Goal: Task Accomplishment & Management: Manage account settings

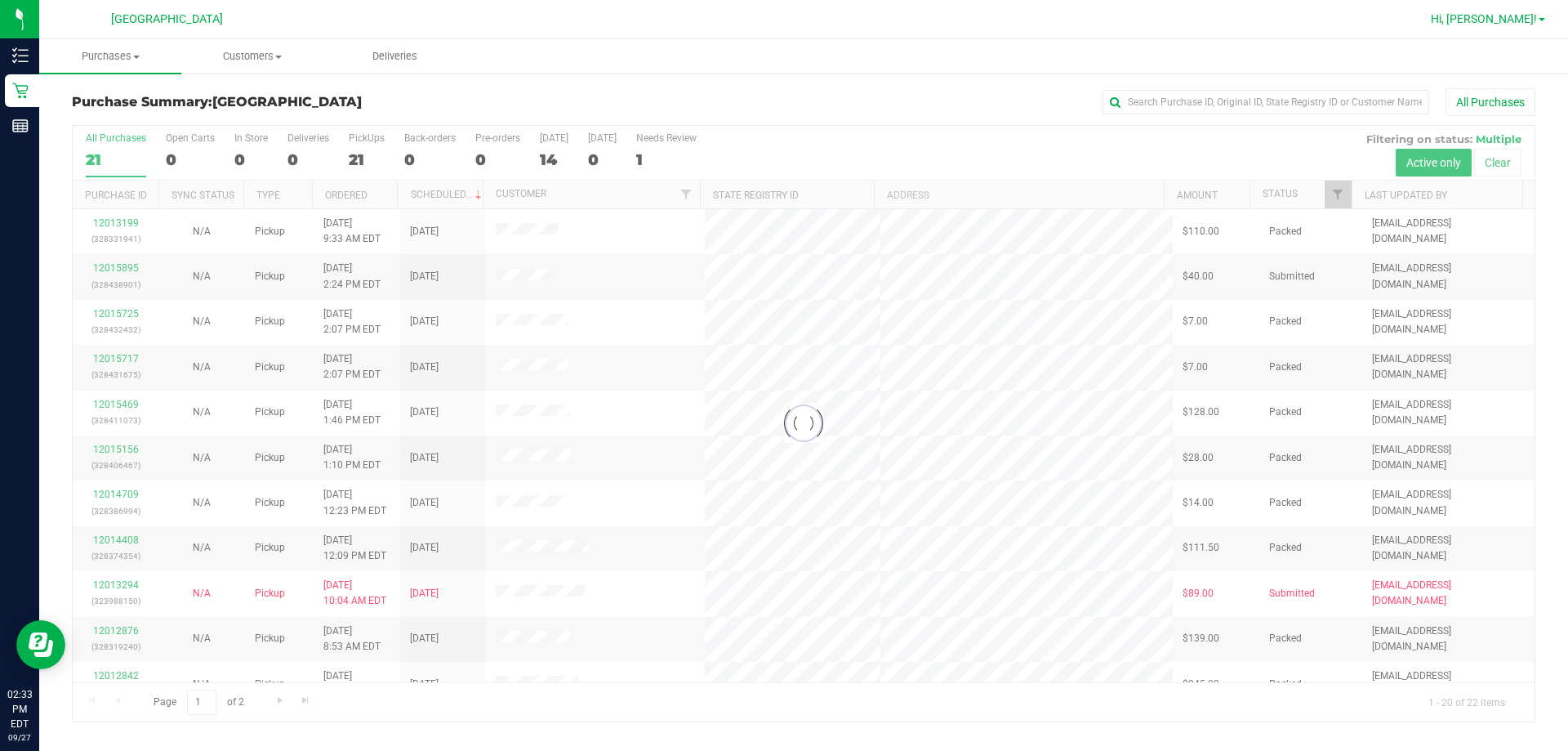
click at [1510, 18] on span "Hi, [PERSON_NAME]!" at bounding box center [1484, 19] width 106 height 13
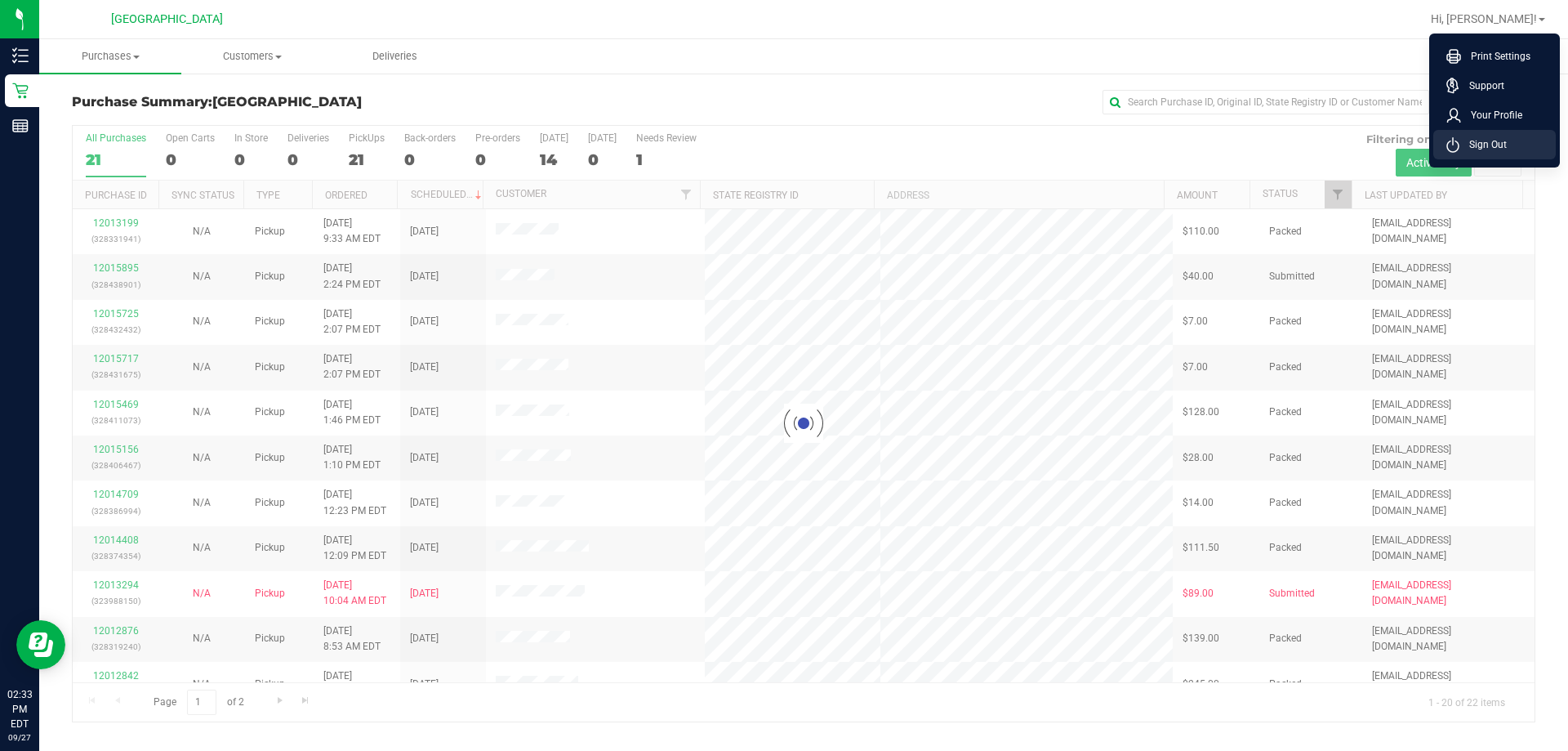
click at [1468, 136] on span "Sign Out" at bounding box center [1483, 145] width 47 height 17
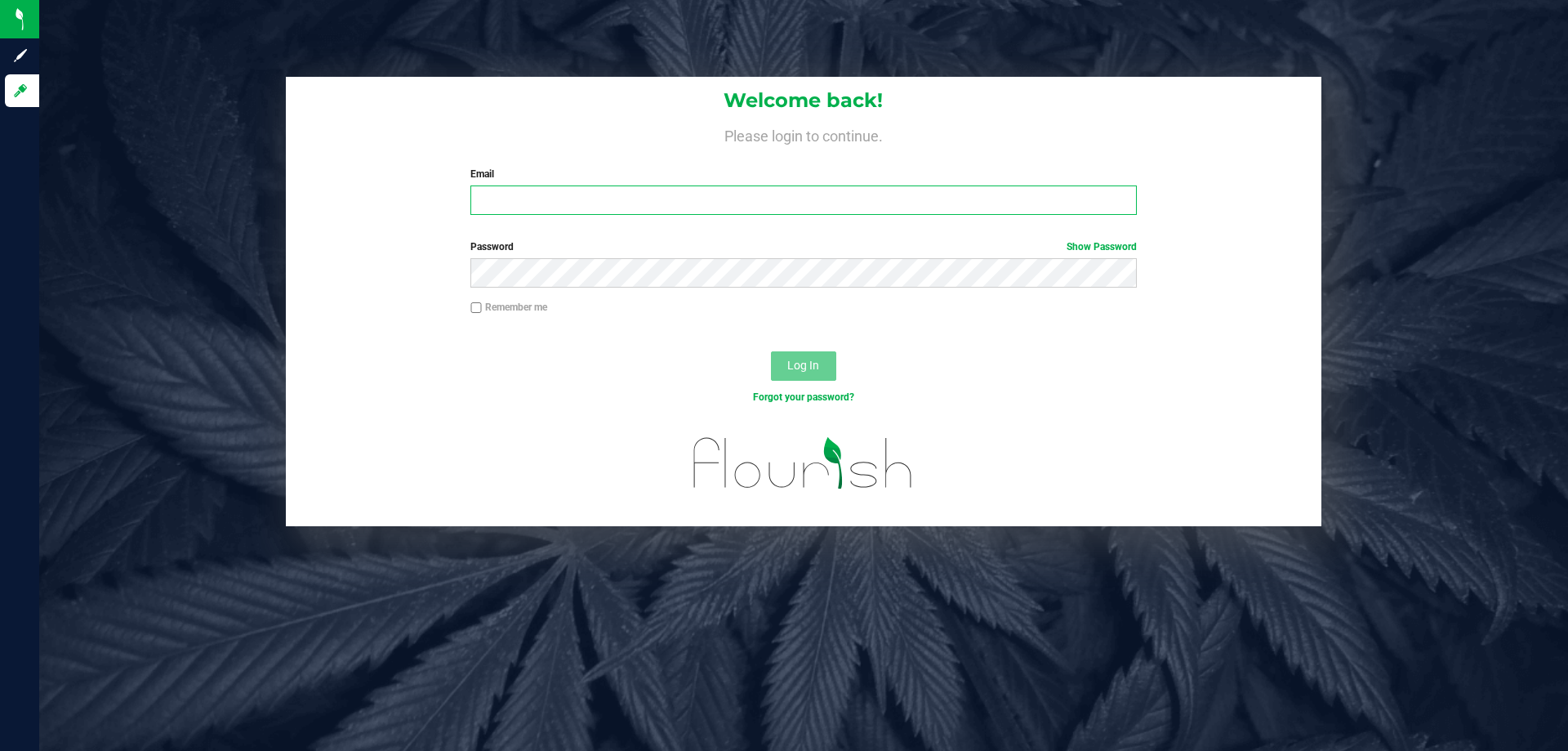
click at [575, 202] on input "Email" at bounding box center [803, 201] width 666 height 30
type input "[EMAIL_ADDRESS][DOMAIN_NAME]"
click at [771, 351] on button "Log In" at bounding box center [804, 366] width 65 height 30
